Goal: Transaction & Acquisition: Purchase product/service

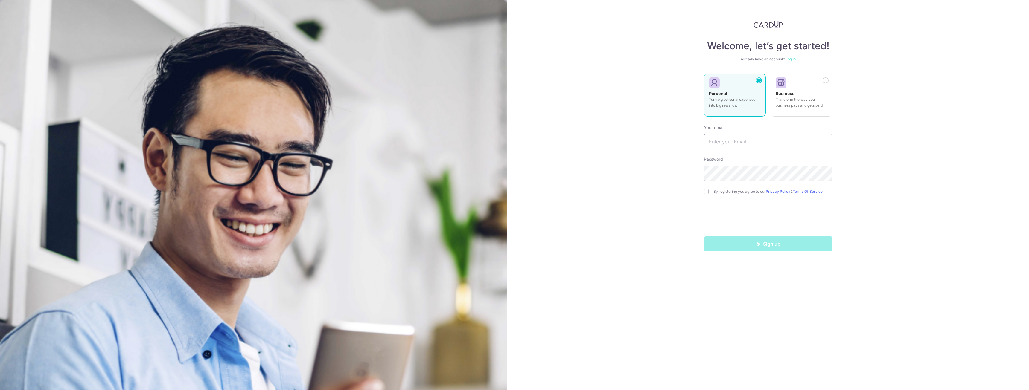
click at [727, 142] on input "text" at bounding box center [768, 141] width 129 height 15
click at [739, 243] on div "Sign up" at bounding box center [768, 244] width 136 height 15
click at [720, 146] on input "text" at bounding box center [768, 141] width 129 height 15
type input "[EMAIL_ADDRESS][DOMAIN_NAME]"
click at [751, 261] on div "Welcome, let’s get started! Already have an account? Log in Personal Turn big p…" at bounding box center [768, 195] width 522 height 390
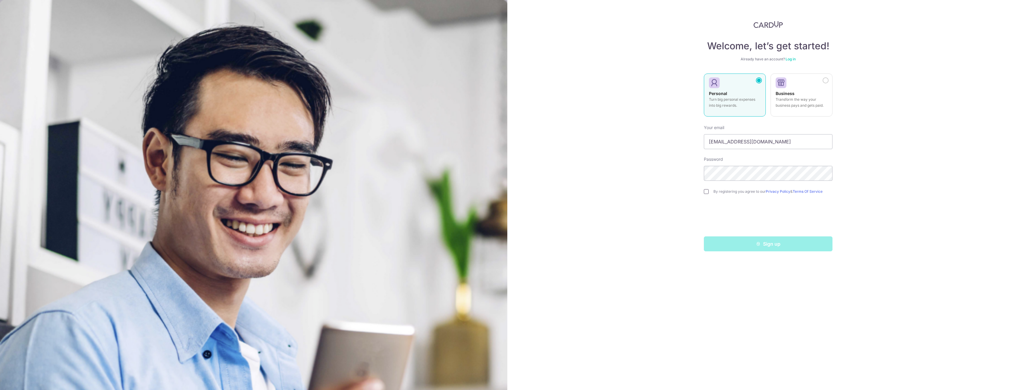
click at [707, 191] on input "checkbox" at bounding box center [706, 191] width 5 height 5
checkbox input "true"
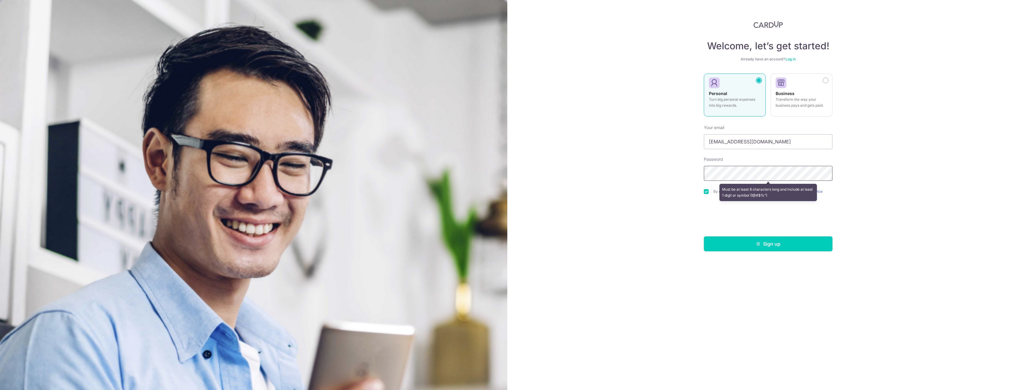
click at [687, 172] on div "Welcome, let’s get started! Already have an account? Log in Personal Turn big p…" at bounding box center [768, 195] width 522 height 390
click at [770, 246] on button "Sign up" at bounding box center [768, 244] width 129 height 15
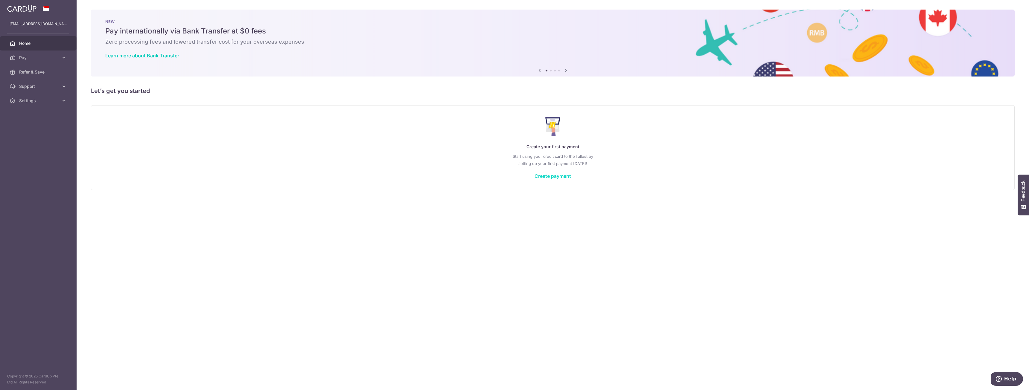
click at [562, 176] on link "Create payment" at bounding box center [553, 176] width 36 height 6
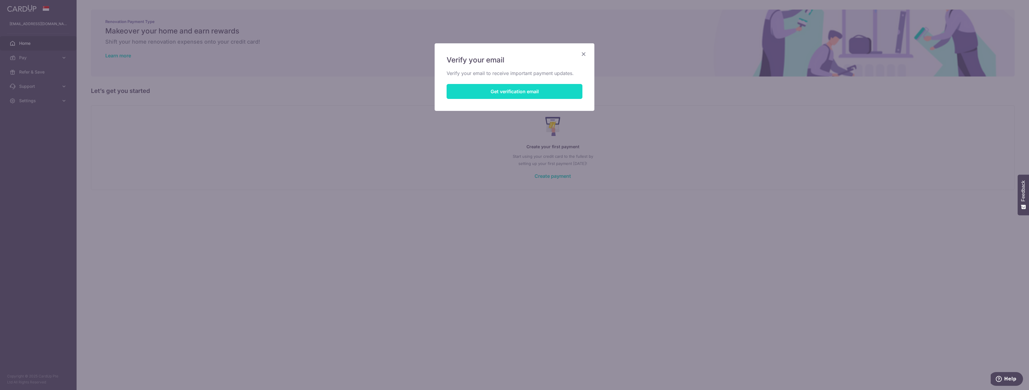
click at [510, 91] on button "Get verification email" at bounding box center [515, 91] width 136 height 15
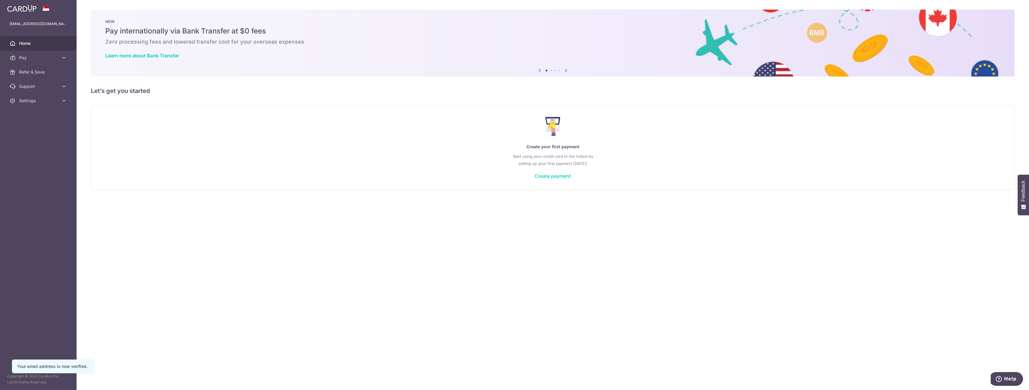
click at [548, 175] on link "Create payment" at bounding box center [553, 176] width 36 height 6
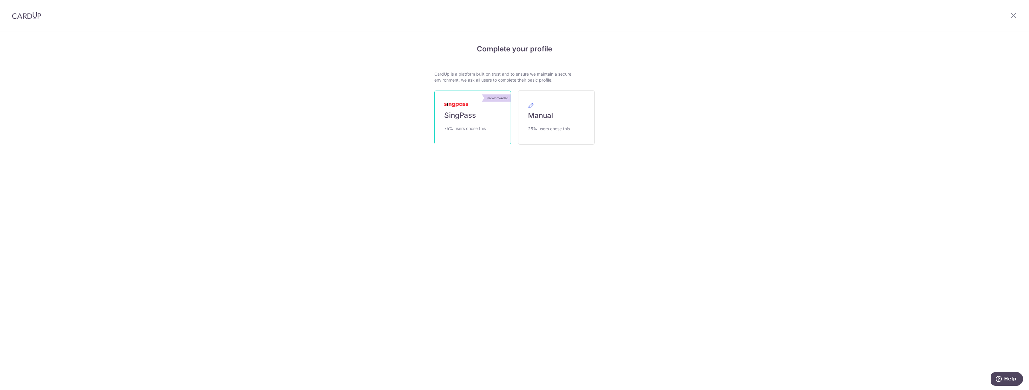
click at [483, 123] on link "Recommended SingPass 75% users chose this" at bounding box center [472, 118] width 77 height 54
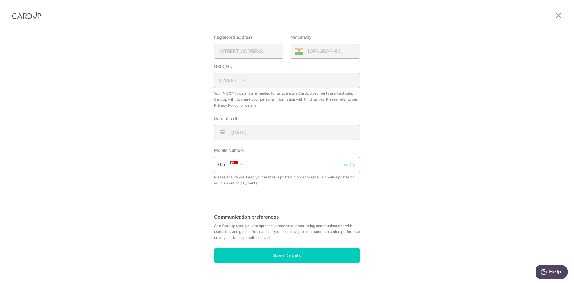
scroll to position [150, 0]
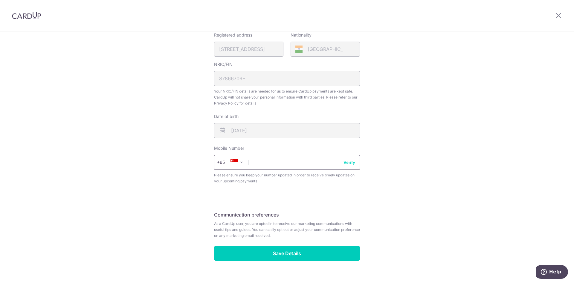
click at [277, 162] on input "text" at bounding box center [287, 162] width 146 height 15
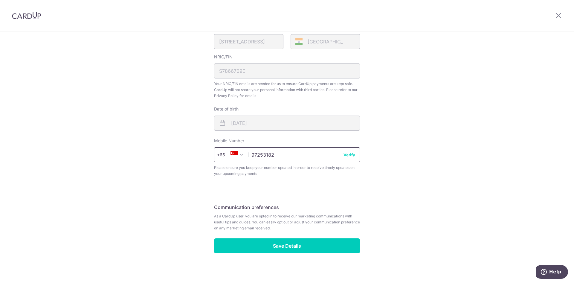
scroll to position [160, 0]
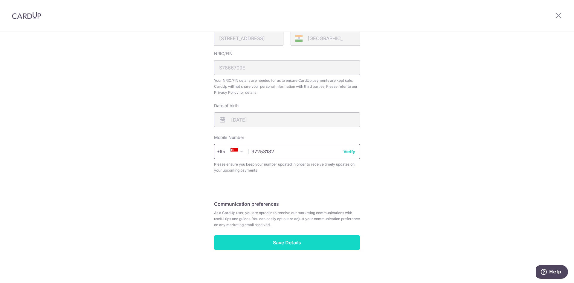
type input "97253182"
click at [299, 237] on input "Save Details" at bounding box center [287, 242] width 146 height 15
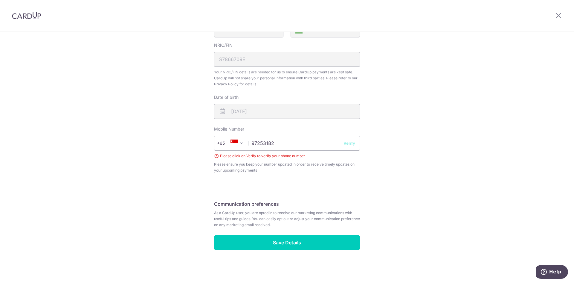
click at [281, 182] on div "Review your details Your Details Please provide your full name as per your NRIC…" at bounding box center [287, 65] width 146 height 367
click at [347, 141] on button "Verify" at bounding box center [350, 143] width 12 height 6
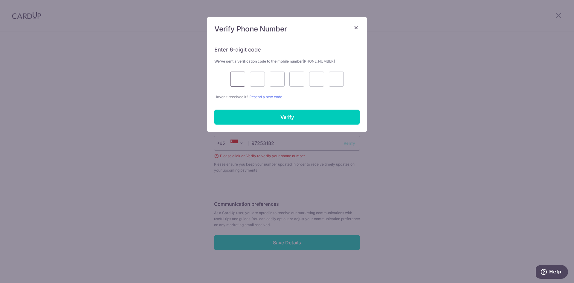
click at [238, 80] on input "text" at bounding box center [237, 78] width 15 height 15
type input "9"
type input "7"
type input "6"
type input "8"
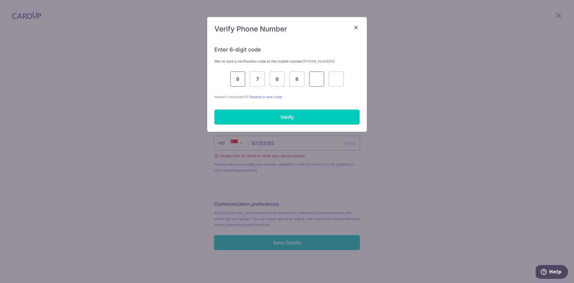
type input "1"
type input "7"
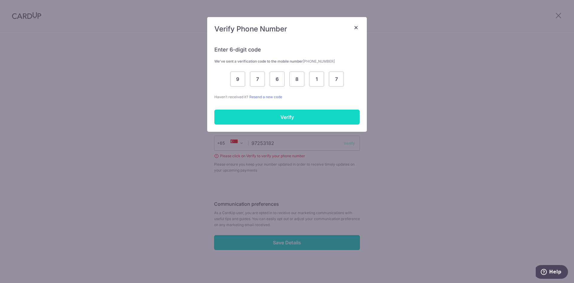
click at [267, 117] on input "Verify" at bounding box center [286, 116] width 145 height 15
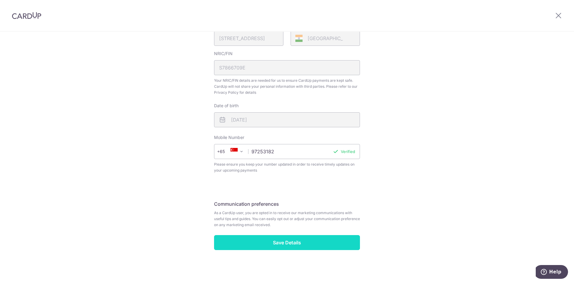
click at [300, 245] on input "Save Details" at bounding box center [287, 242] width 146 height 15
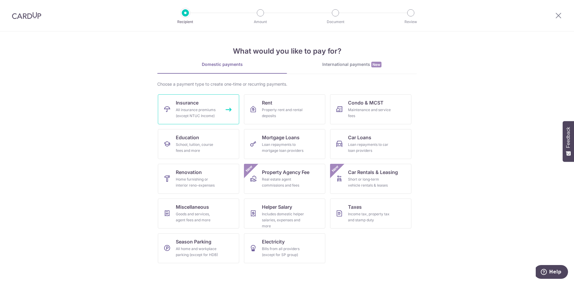
click at [202, 111] on div "All insurance premiums (except NTUC Income)" at bounding box center [197, 113] width 43 height 12
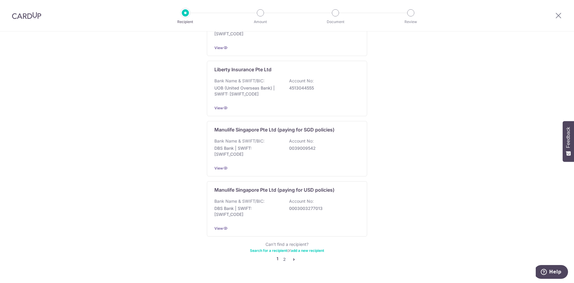
scroll to position [534, 0]
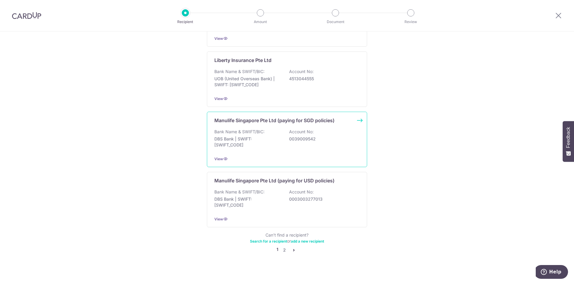
click at [248, 136] on p "DBS Bank | SWIFT: DBSSSGSGXXX" at bounding box center [247, 142] width 67 height 12
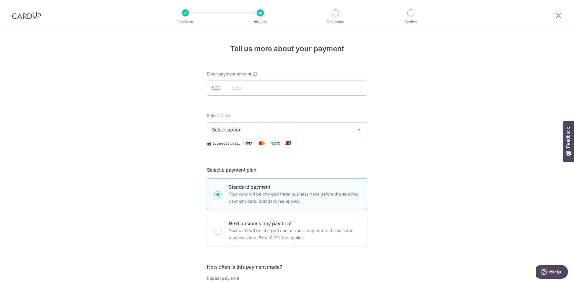
click at [246, 130] on span "Select option" at bounding box center [281, 129] width 139 height 7
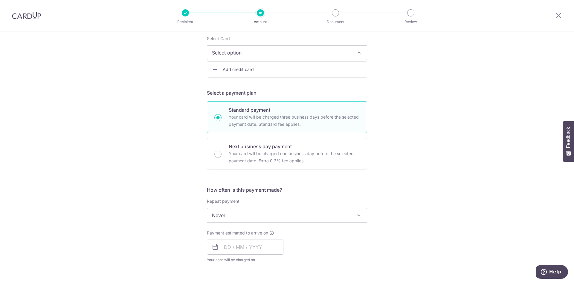
scroll to position [60, 0]
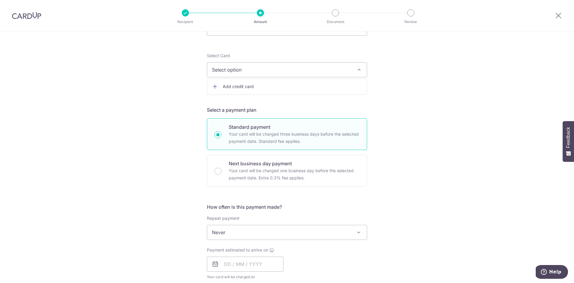
click at [248, 68] on span "Select option" at bounding box center [281, 69] width 139 height 7
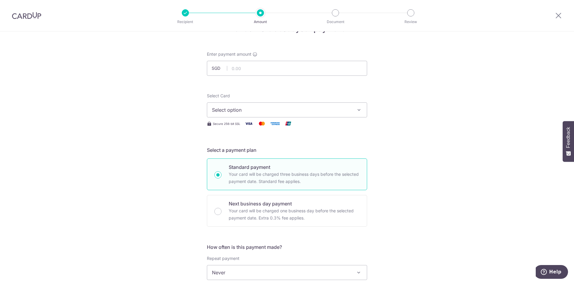
scroll to position [30, 0]
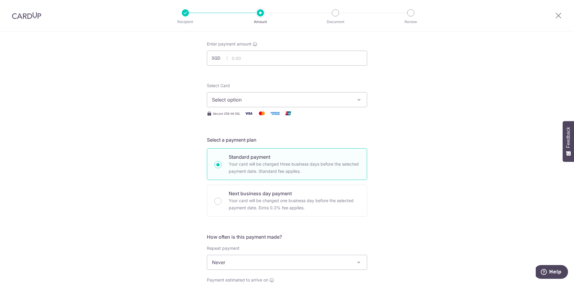
click at [242, 98] on span "Select option" at bounding box center [281, 99] width 139 height 7
click at [243, 59] on input "text" at bounding box center [287, 58] width 160 height 15
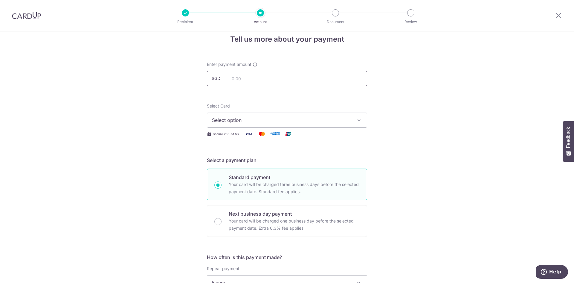
scroll to position [0, 0]
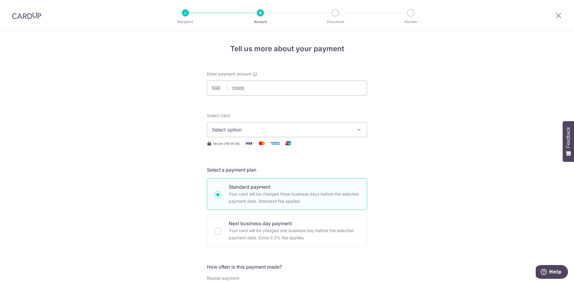
type input "12,000.00"
click at [276, 130] on span "Select option" at bounding box center [281, 129] width 139 height 7
click at [259, 148] on span "Add credit card" at bounding box center [292, 146] width 139 height 6
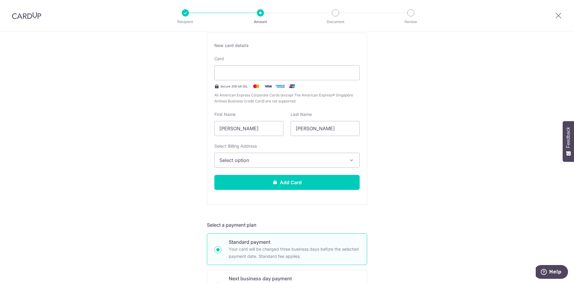
scroll to position [120, 0]
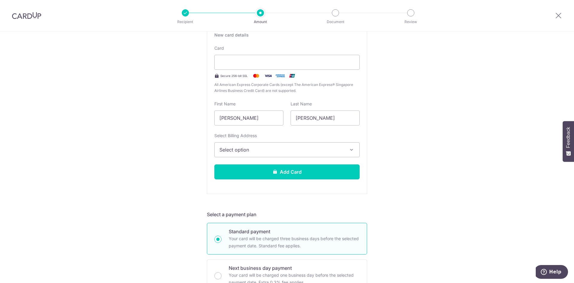
click at [284, 150] on span "Select option" at bounding box center [282, 149] width 124 height 7
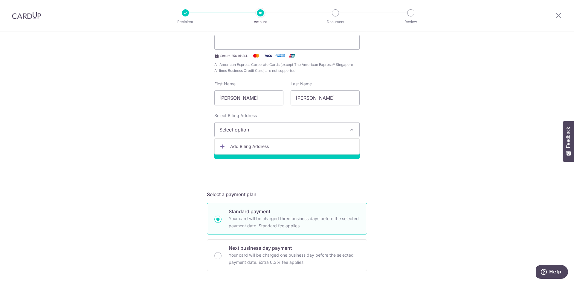
scroll to position [150, 0]
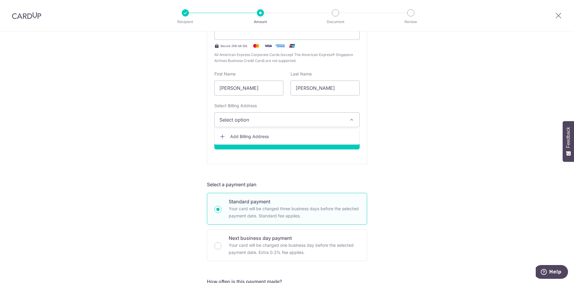
click at [264, 169] on form "Enter payment amount SGD 12,000.00 12000.00 Select Card Add new card Add credit…" at bounding box center [287, 240] width 160 height 638
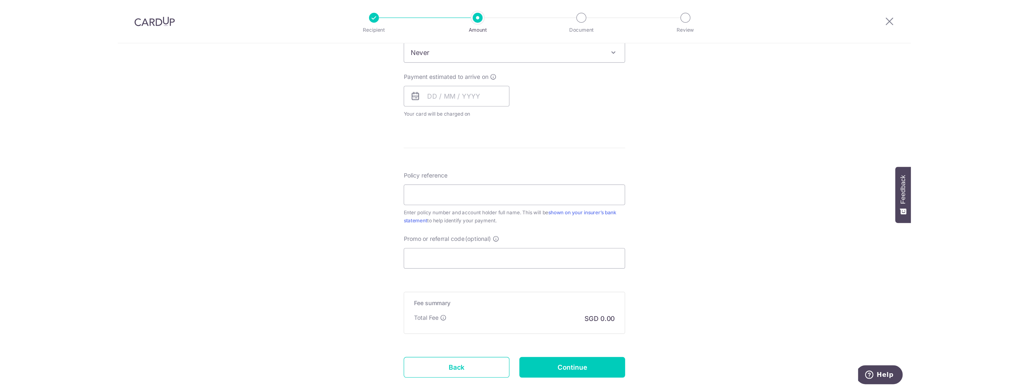
scroll to position [419, 0]
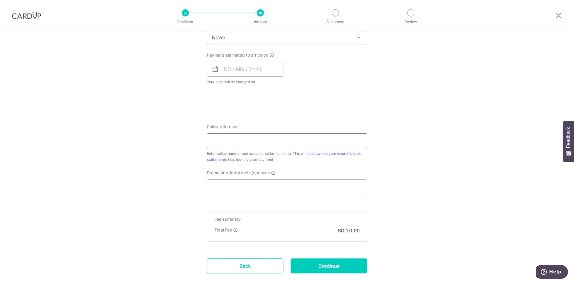
click at [254, 145] on input "Policy reference" at bounding box center [287, 140] width 160 height 15
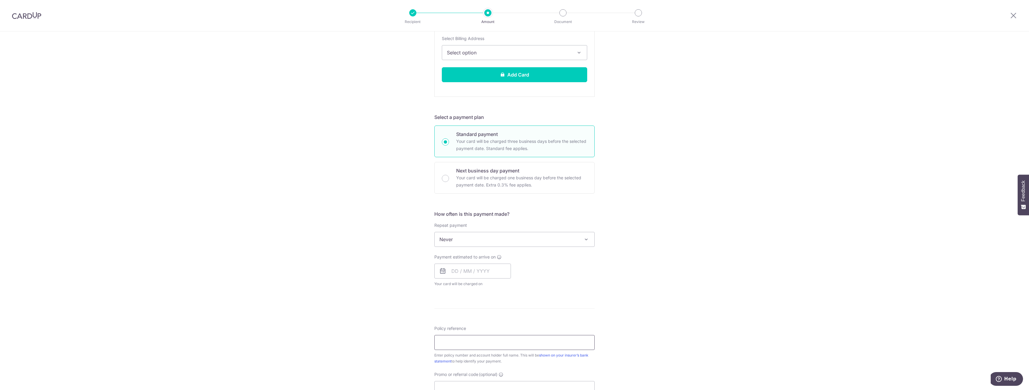
scroll to position [269, 0]
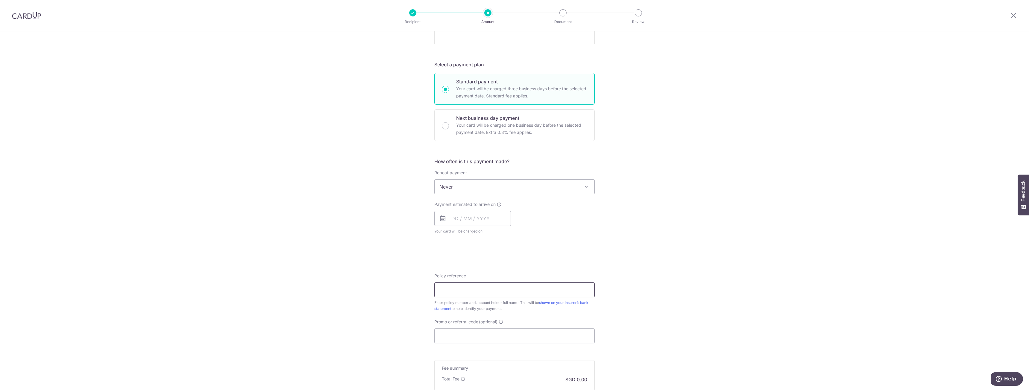
click at [470, 282] on input "Policy reference" at bounding box center [514, 290] width 160 height 15
paste input "2450802743"
click at [528, 282] on div "Policy reference 2450802743 10/35 Enter policy number and account holder full n…" at bounding box center [514, 308] width 160 height 71
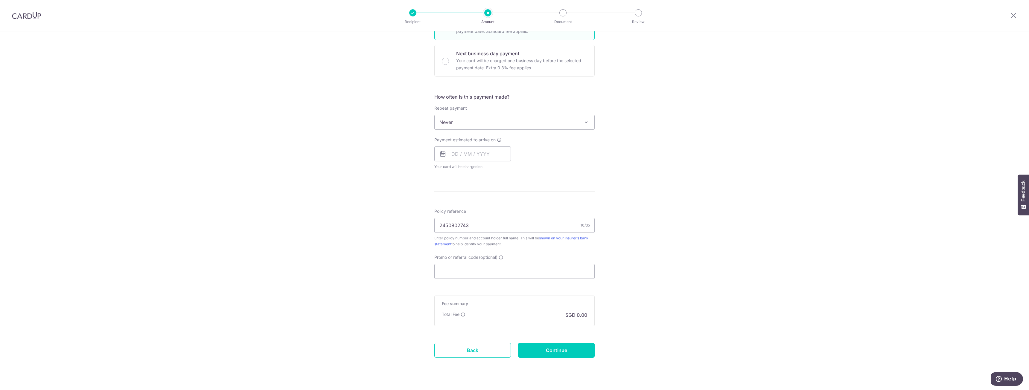
scroll to position [346, 0]
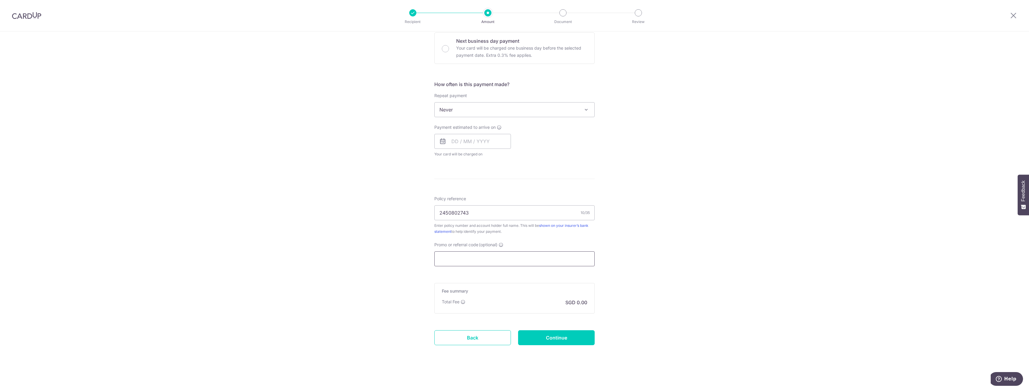
click at [515, 256] on input "Promo or referral code (optional)" at bounding box center [514, 259] width 160 height 15
click at [495, 218] on input "2450802743" at bounding box center [514, 212] width 160 height 15
click at [555, 242] on div "Promo or referral code (optional) The discounted fee will be shown on the revie…" at bounding box center [514, 254] width 160 height 25
drag, startPoint x: 545, startPoint y: 215, endPoint x: 469, endPoint y: 216, distance: 76.0
click at [469, 216] on input "2450802743 Ramachandran Boomadevi" at bounding box center [514, 212] width 160 height 15
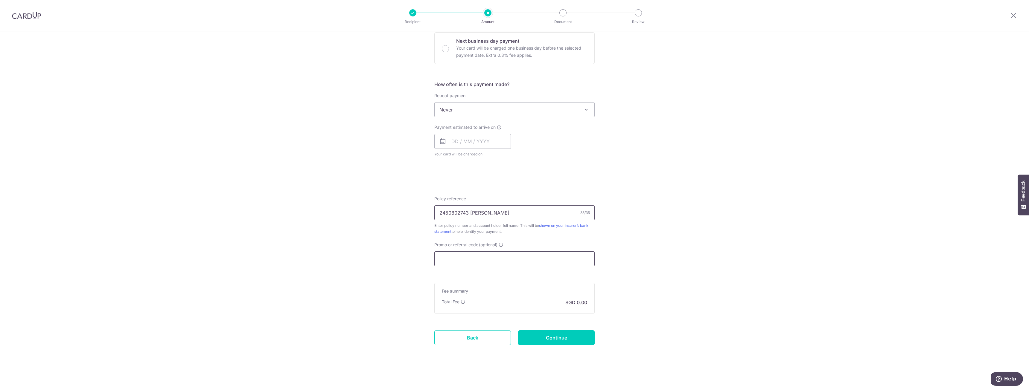
type input "2450802743 Mahadevan Vinodh Kumar"
click at [491, 260] on input "Promo or referral code (optional)" at bounding box center [514, 259] width 160 height 15
